Goal: Information Seeking & Learning: Learn about a topic

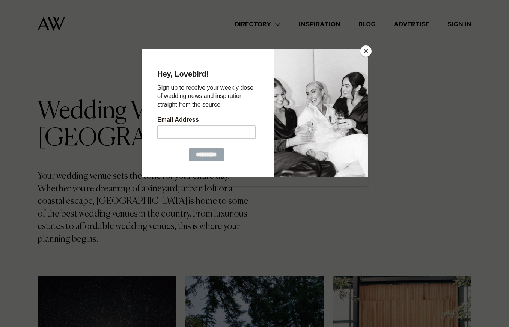
click at [365, 51] on button "Close" at bounding box center [366, 50] width 11 height 11
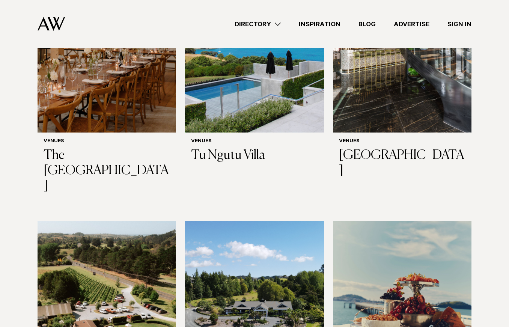
scroll to position [3944, 0]
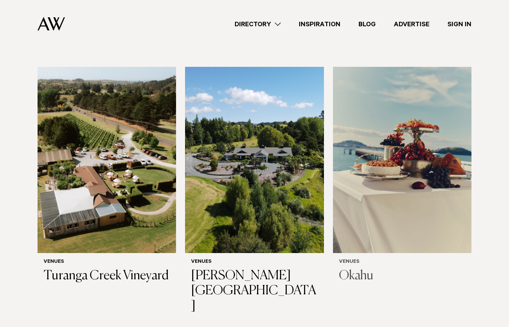
click at [367, 259] on h6 "Venues" at bounding box center [402, 262] width 127 height 6
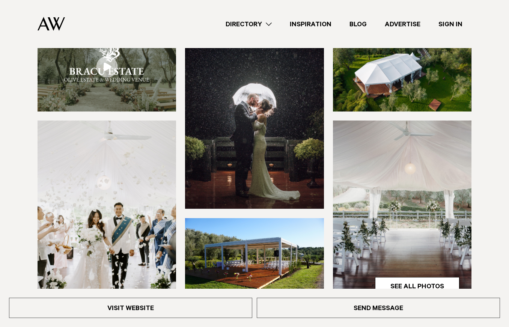
scroll to position [75, 0]
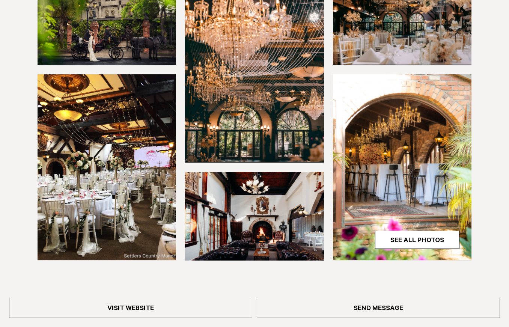
scroll to position [300, 0]
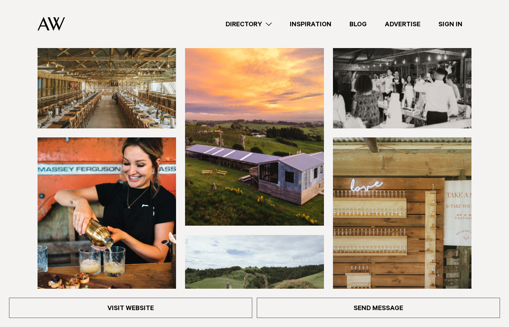
scroll to position [75, 0]
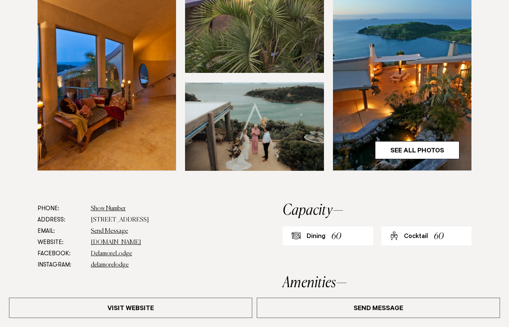
scroll to position [376, 0]
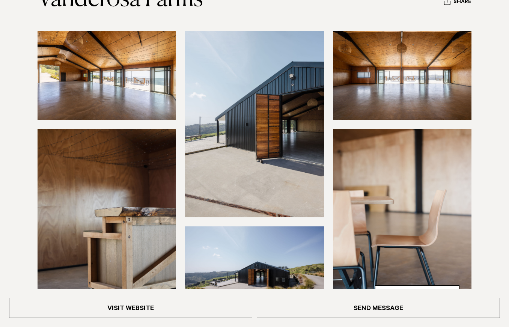
scroll to position [225, 0]
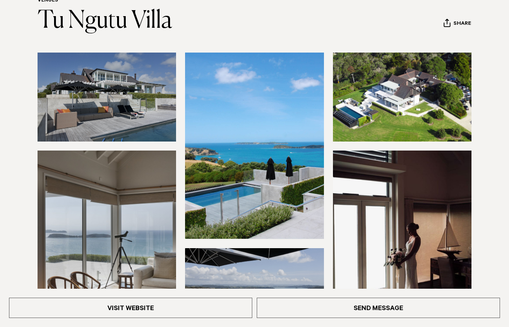
scroll to position [225, 0]
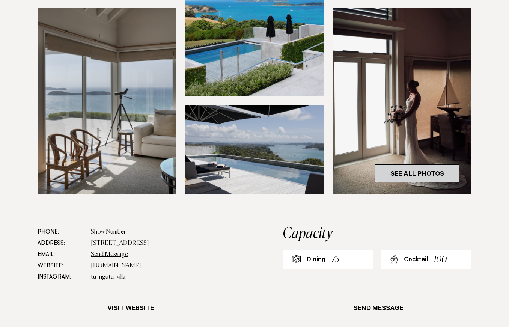
click at [394, 168] on link "See All Photos" at bounding box center [417, 174] width 85 height 18
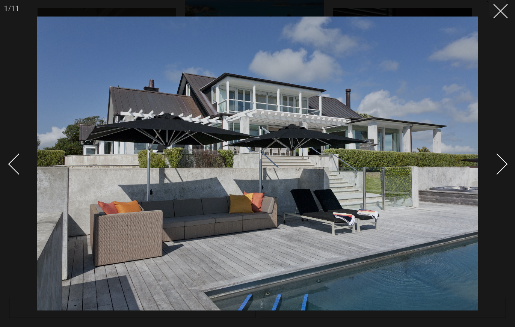
click at [497, 160] on div "Next slide" at bounding box center [496, 163] width 21 height 21
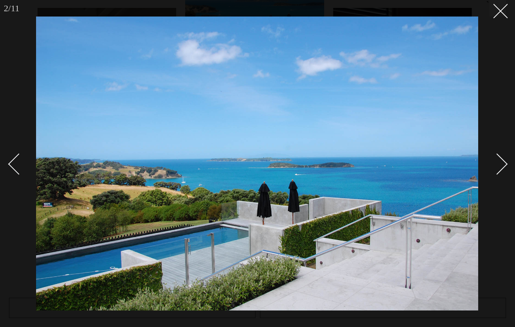
click at [497, 160] on div "Next slide" at bounding box center [496, 163] width 21 height 21
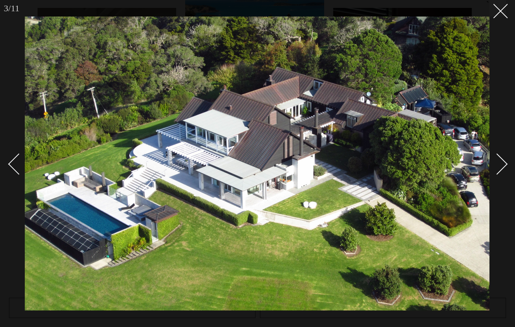
click at [497, 160] on div "Next slide" at bounding box center [496, 163] width 21 height 21
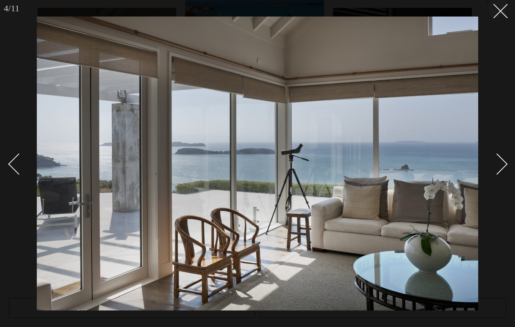
click at [497, 160] on div "Next slide" at bounding box center [496, 163] width 21 height 21
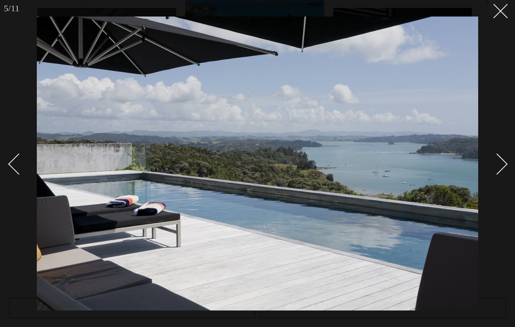
click at [497, 160] on div "Next slide" at bounding box center [496, 163] width 21 height 21
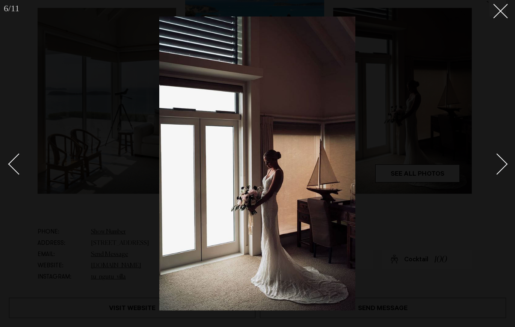
click at [497, 160] on div "Next slide" at bounding box center [496, 163] width 21 height 21
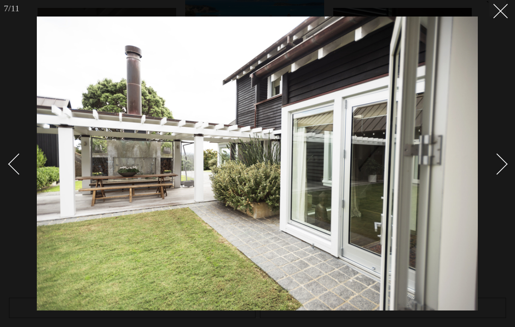
click at [497, 160] on div "Next slide" at bounding box center [496, 163] width 21 height 21
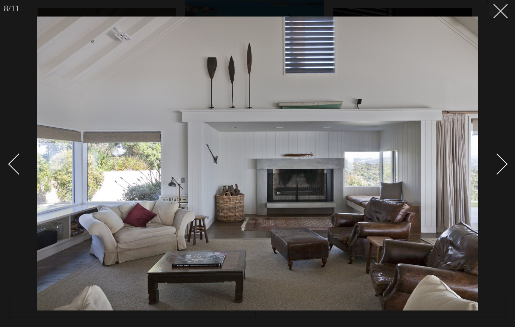
click at [497, 160] on div "Next slide" at bounding box center [496, 163] width 21 height 21
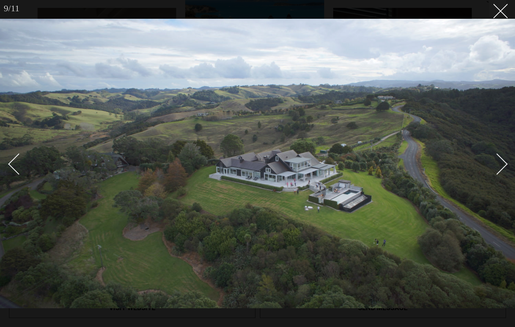
click at [497, 160] on div "Next slide" at bounding box center [496, 163] width 21 height 21
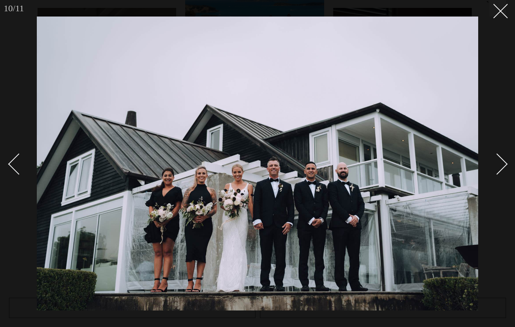
click at [497, 160] on div "Next slide" at bounding box center [496, 163] width 21 height 21
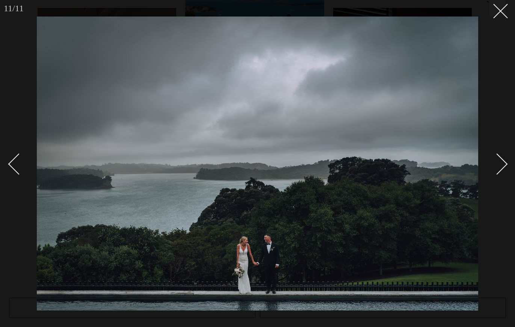
click at [497, 160] on div "Next slide" at bounding box center [496, 163] width 21 height 21
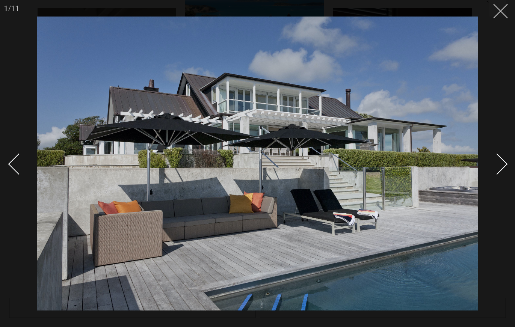
click at [498, 12] on icon at bounding box center [497, 8] width 9 height 9
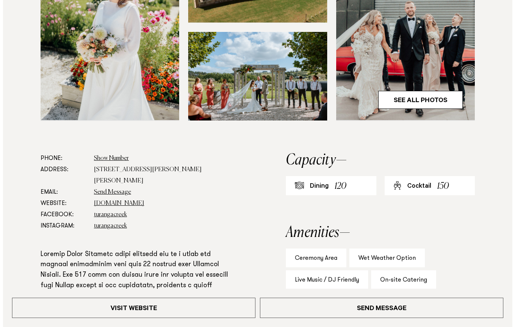
scroll to position [300, 0]
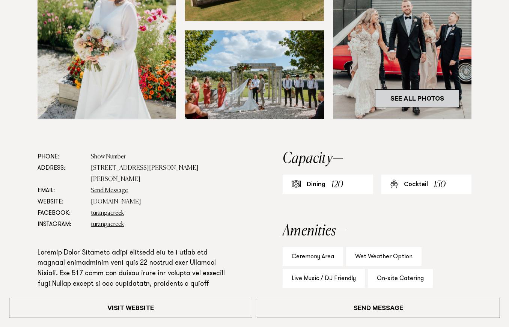
click at [396, 101] on link "See All Photos" at bounding box center [417, 98] width 85 height 18
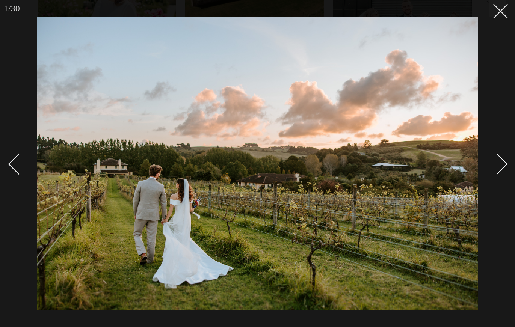
click at [503, 169] on div "Next slide" at bounding box center [496, 163] width 21 height 21
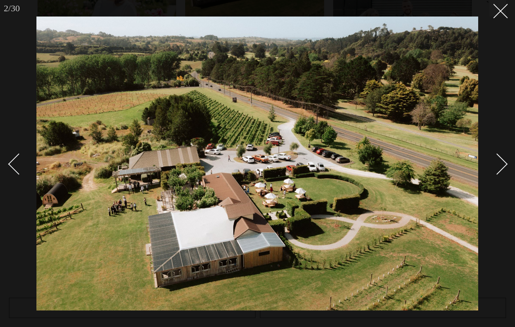
click at [500, 169] on div "Next slide" at bounding box center [496, 163] width 21 height 21
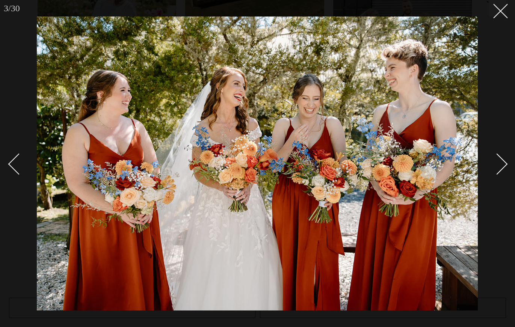
click at [500, 169] on div "Next slide" at bounding box center [496, 163] width 21 height 21
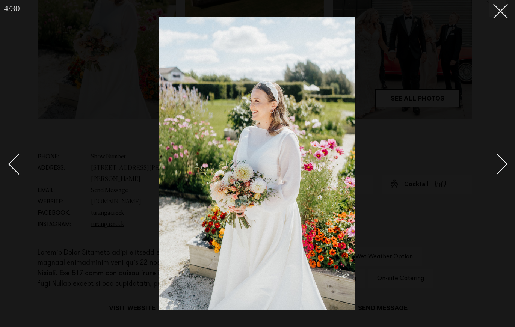
click at [500, 162] on div "Next slide" at bounding box center [496, 163] width 21 height 21
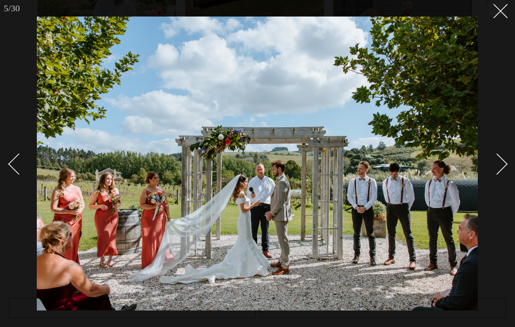
click at [501, 161] on div "Next slide" at bounding box center [496, 163] width 21 height 21
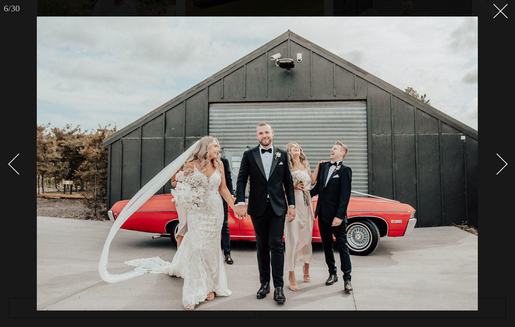
click at [501, 161] on div "Next slide" at bounding box center [496, 163] width 21 height 21
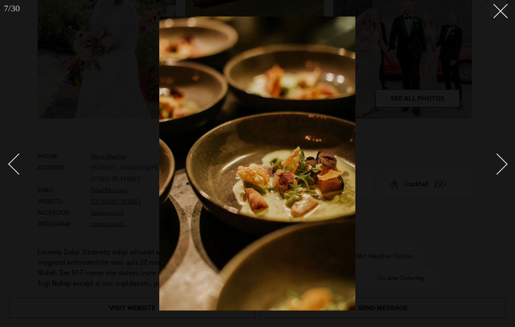
click at [501, 161] on div "Next slide" at bounding box center [496, 163] width 21 height 21
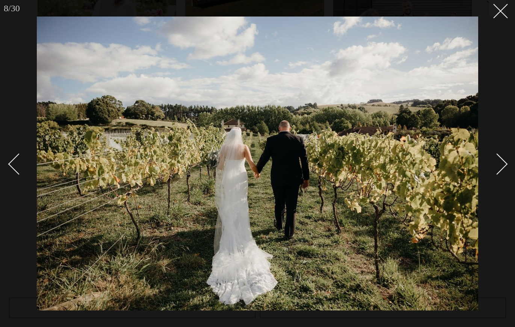
click at [501, 161] on div "Next slide" at bounding box center [496, 163] width 21 height 21
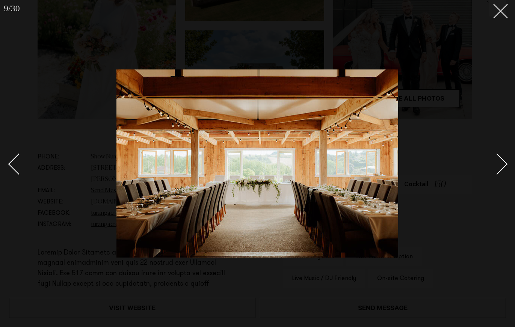
click at [501, 161] on div "Next slide" at bounding box center [496, 163] width 21 height 21
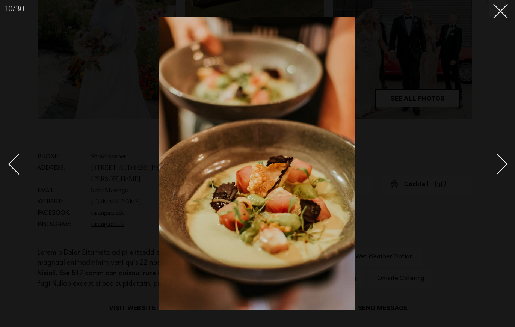
click at [501, 161] on div "Next slide" at bounding box center [496, 163] width 21 height 21
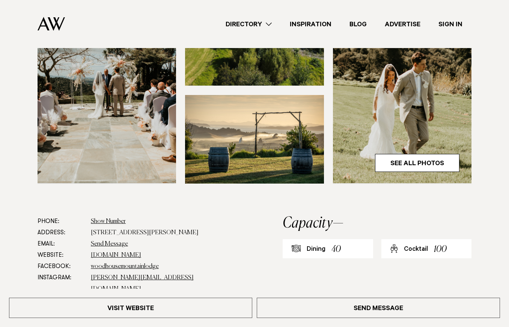
scroll to position [150, 0]
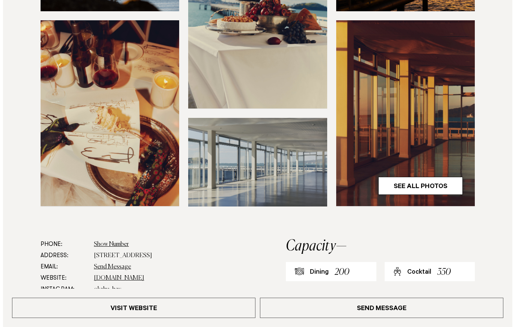
scroll to position [150, 0]
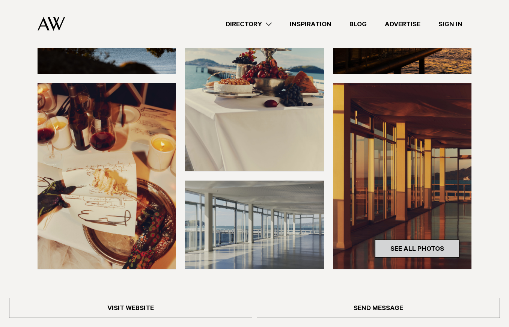
click at [406, 252] on link "See All Photos" at bounding box center [417, 249] width 85 height 18
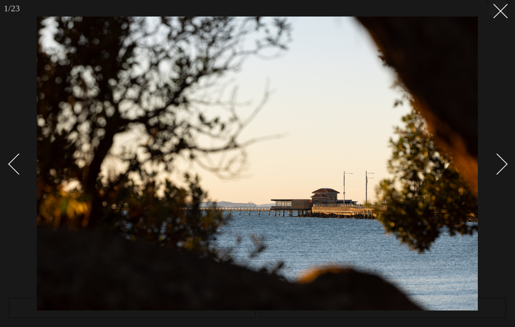
click at [499, 174] on link at bounding box center [493, 164] width 26 height 38
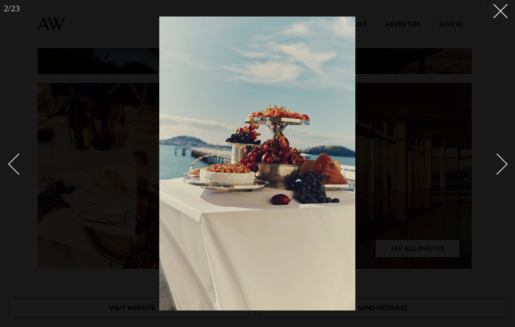
click at [501, 171] on link at bounding box center [493, 164] width 26 height 38
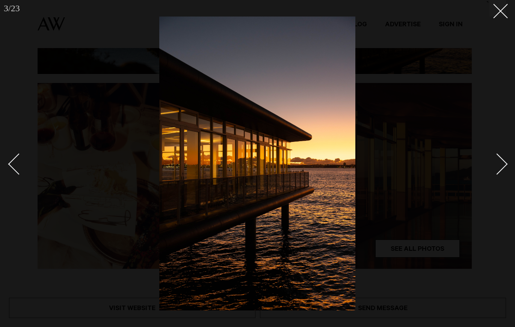
click at [503, 169] on link at bounding box center [493, 164] width 26 height 38
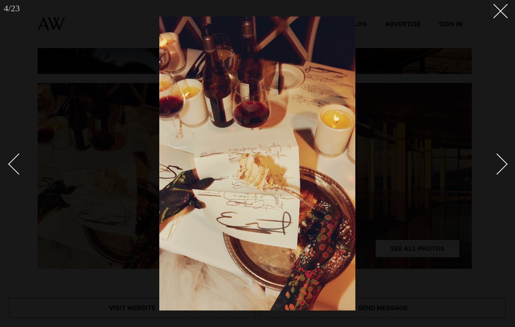
click at [503, 169] on link at bounding box center [493, 164] width 26 height 38
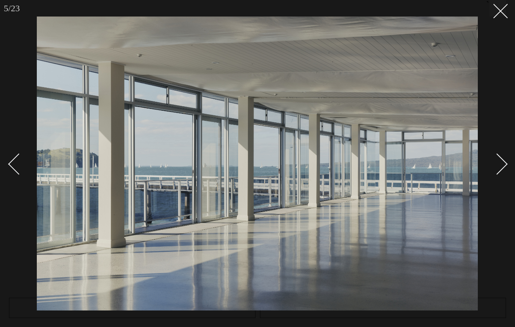
click at [503, 168] on div "Next slide" at bounding box center [496, 163] width 21 height 21
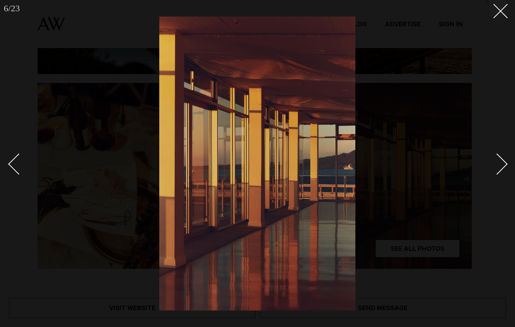
click at [503, 168] on div "Next slide" at bounding box center [496, 163] width 21 height 21
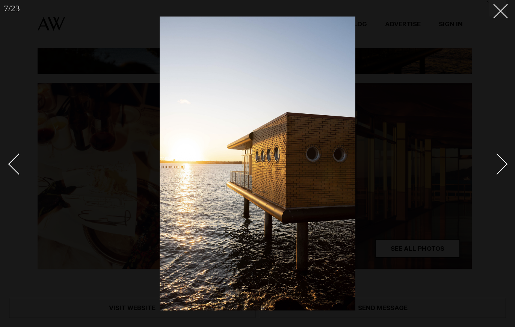
click at [501, 168] on div "Next slide" at bounding box center [496, 163] width 21 height 21
